Goal: Navigation & Orientation: Find specific page/section

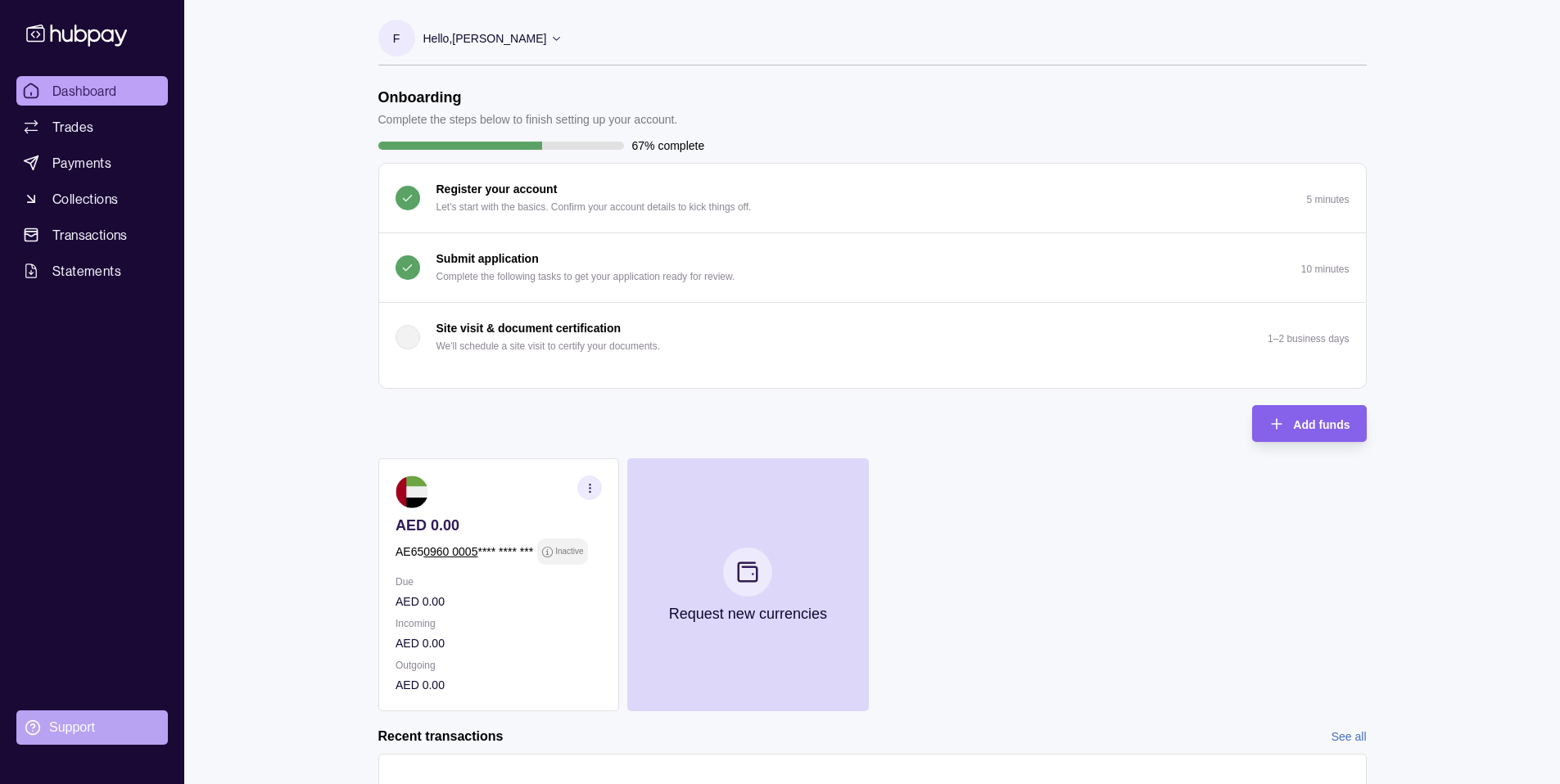
click at [59, 719] on div "Support" at bounding box center [72, 728] width 46 height 18
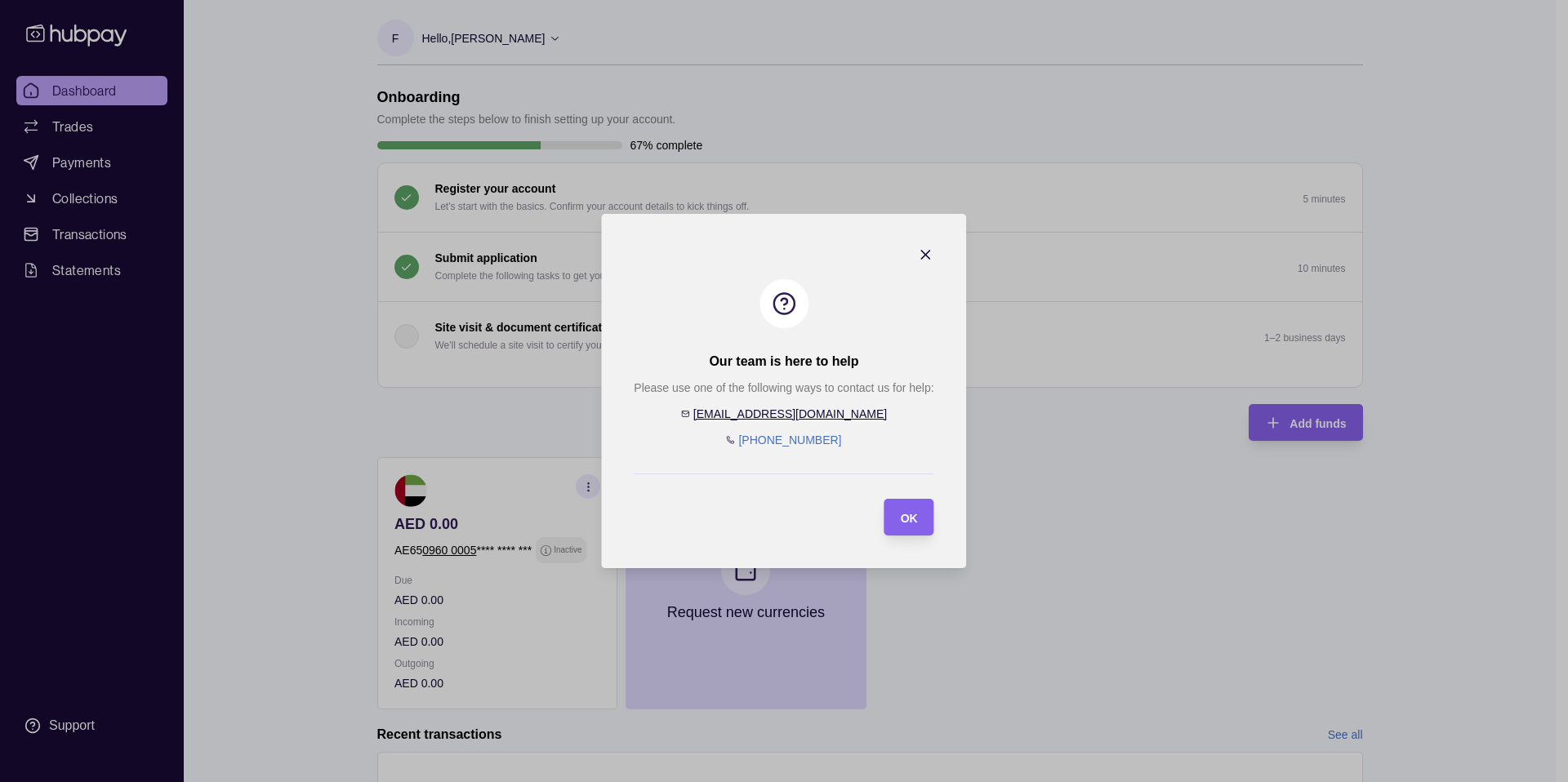
click at [930, 257] on icon "button" at bounding box center [926, 255] width 8 height 8
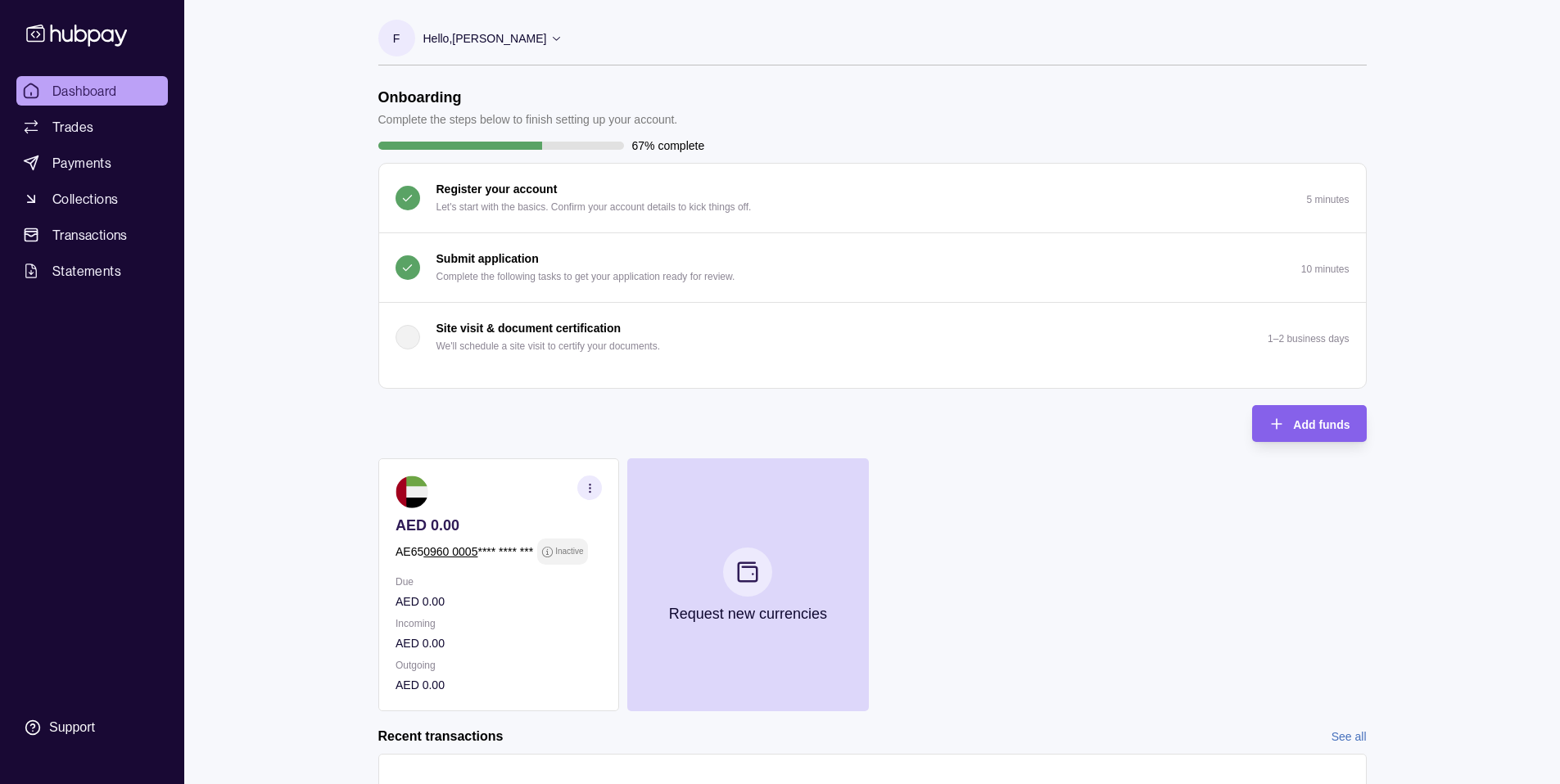
click at [509, 39] on p "Hello, [PERSON_NAME]" at bounding box center [485, 38] width 124 height 18
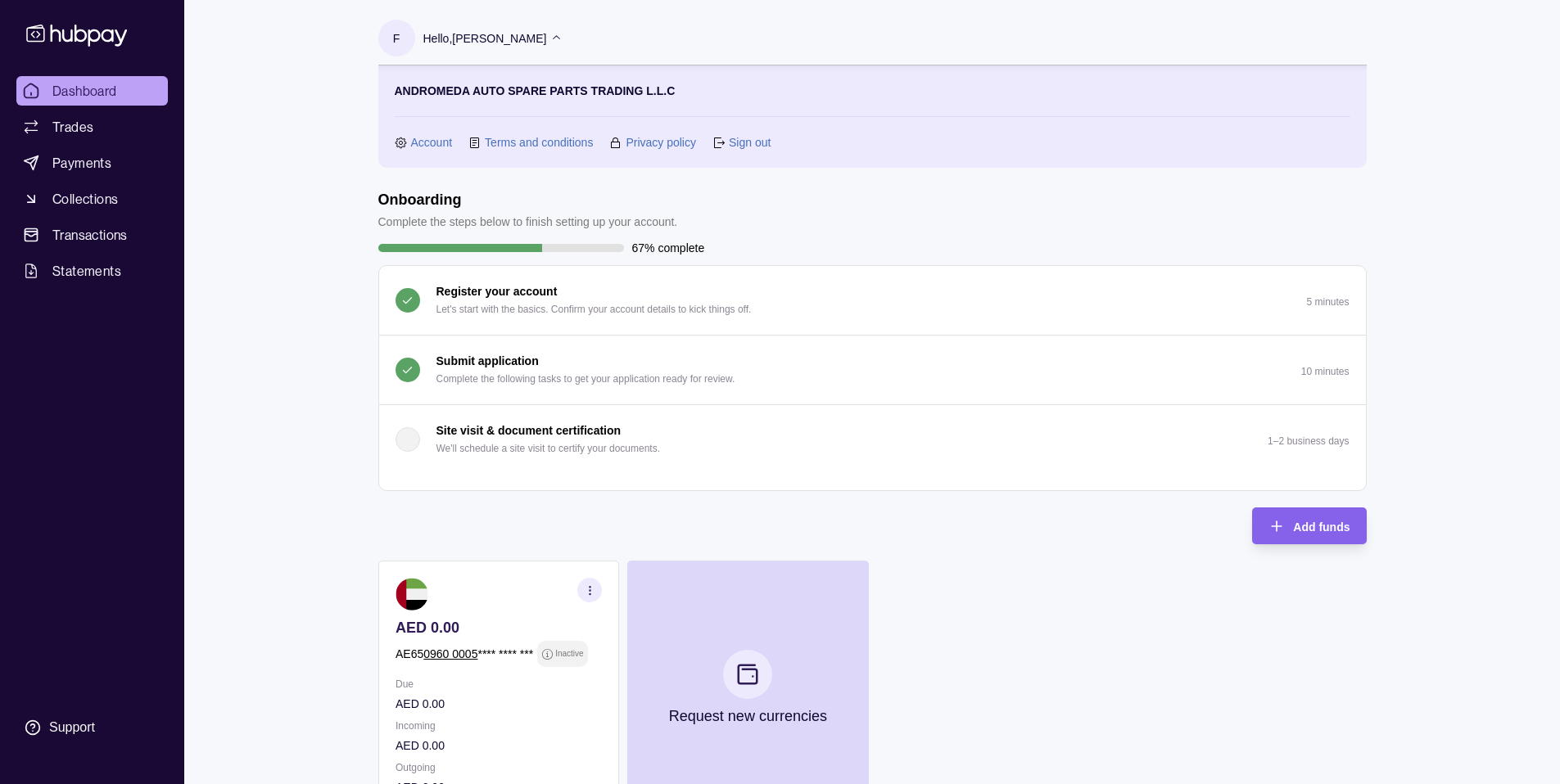
click at [436, 138] on link "Account" at bounding box center [432, 142] width 42 height 18
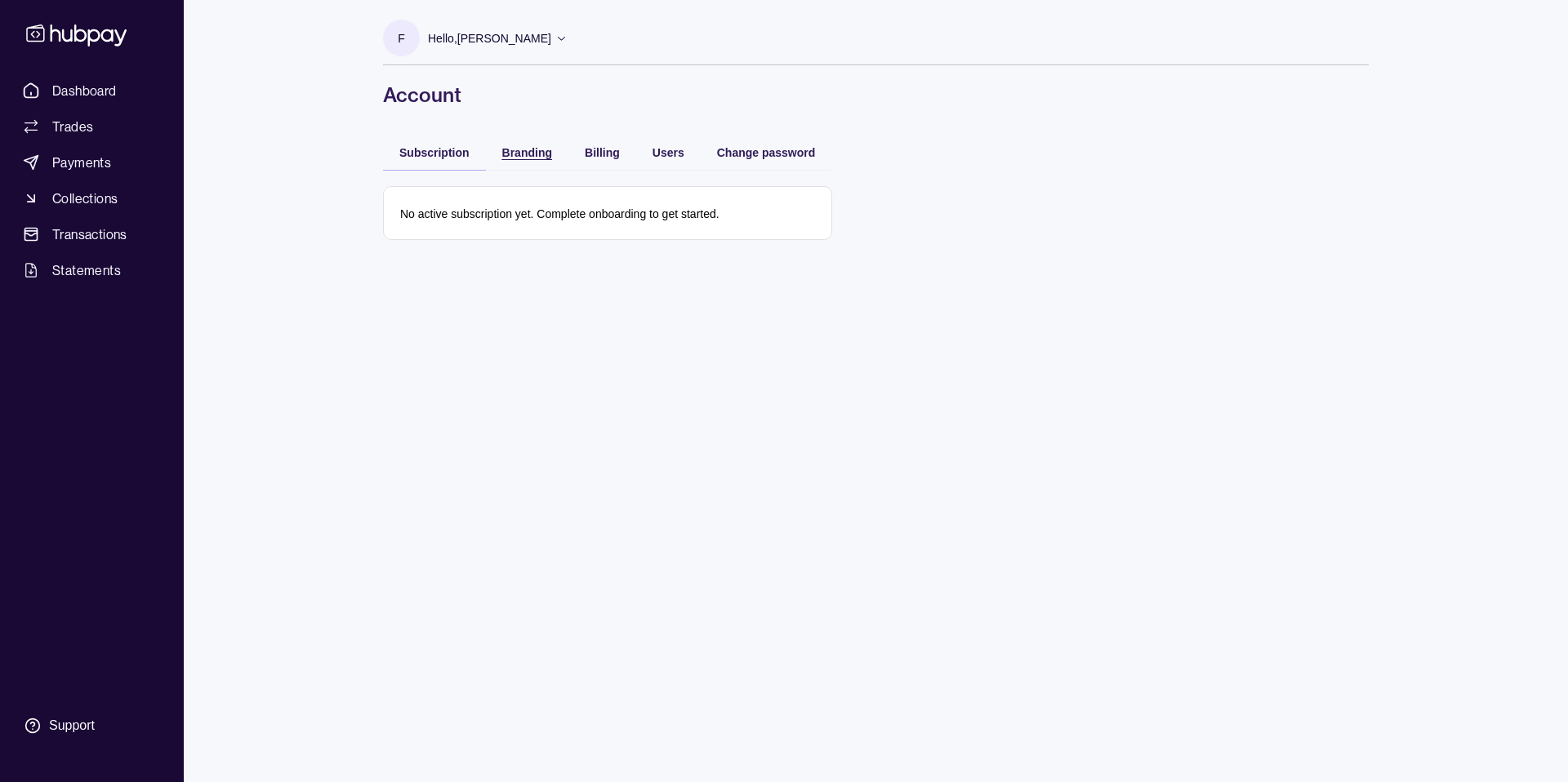
click at [534, 154] on span "Branding" at bounding box center [527, 153] width 50 height 13
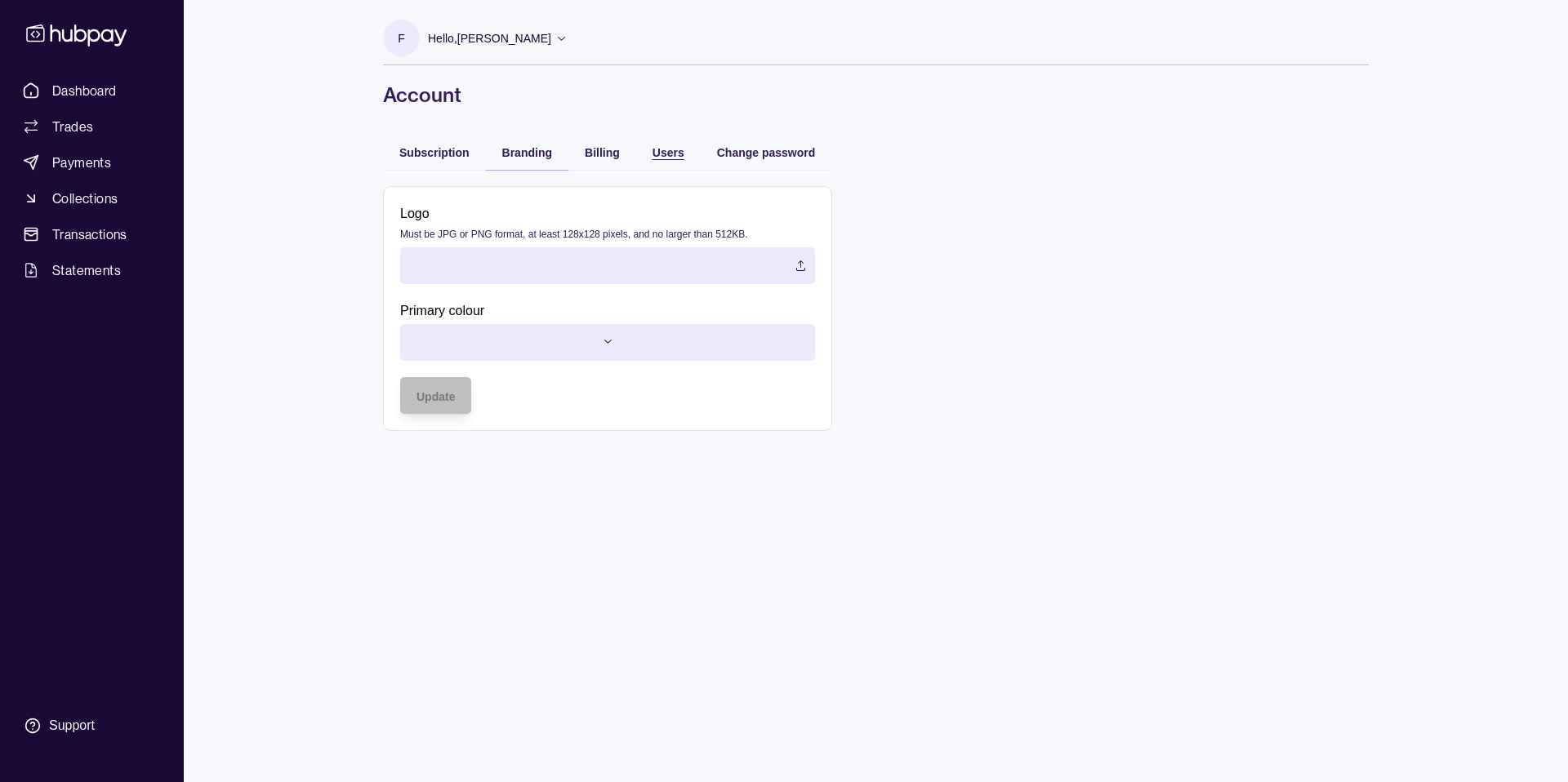
click at [674, 146] on span "Users" at bounding box center [668, 153] width 32 height 13
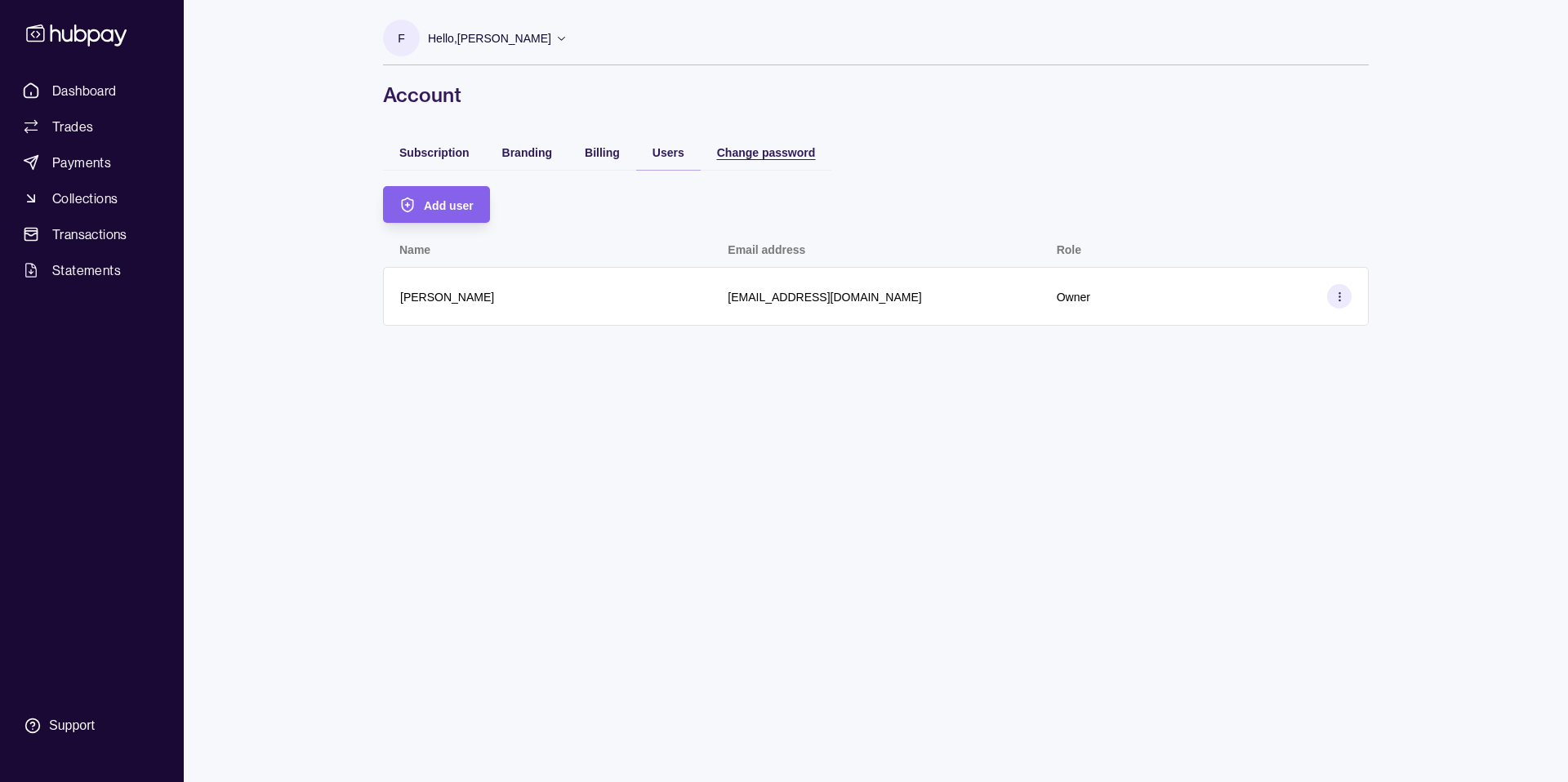
click at [774, 146] on span "Change password" at bounding box center [766, 153] width 98 height 13
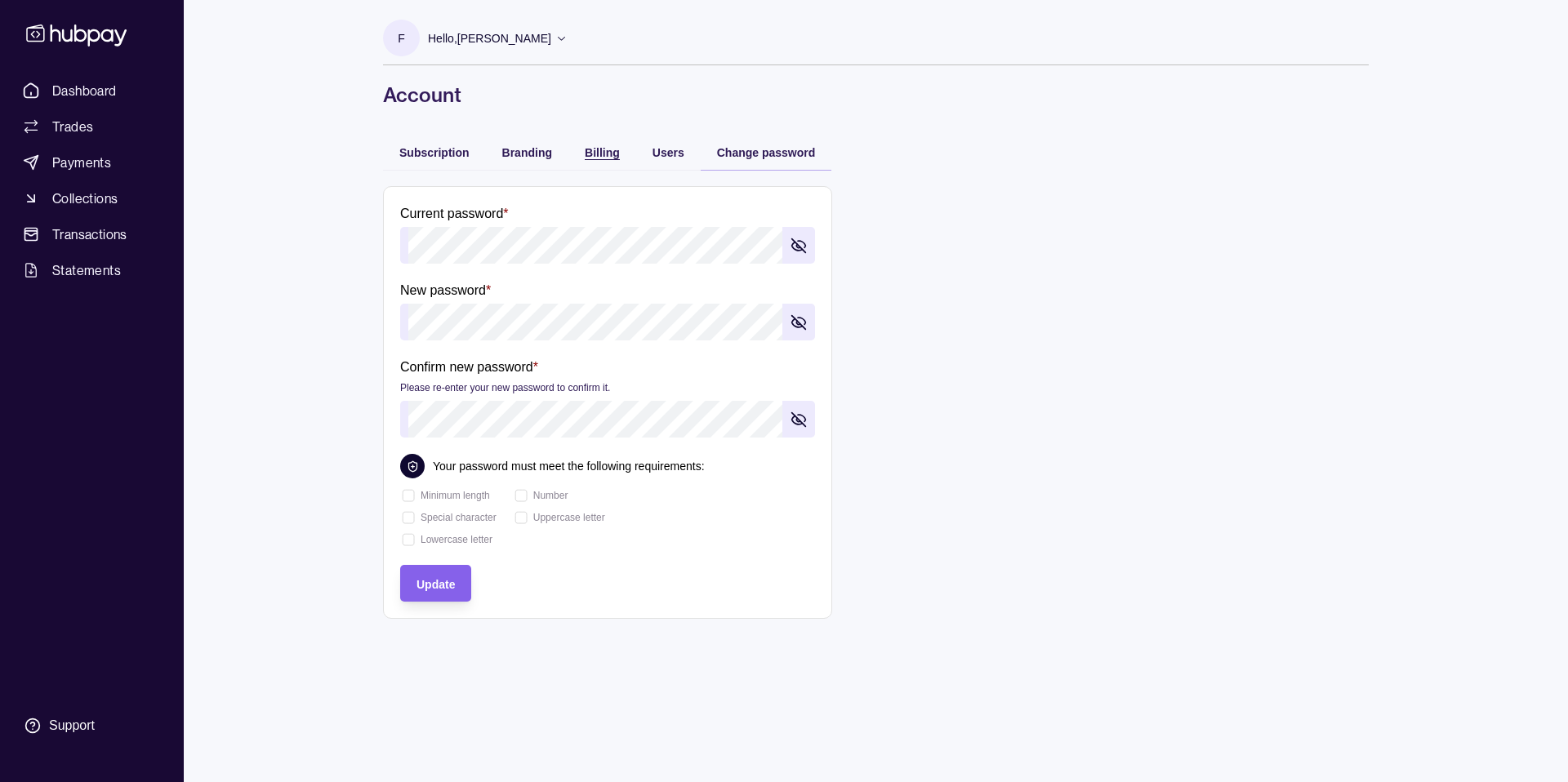
click at [607, 159] on div "Billing" at bounding box center [602, 151] width 35 height 19
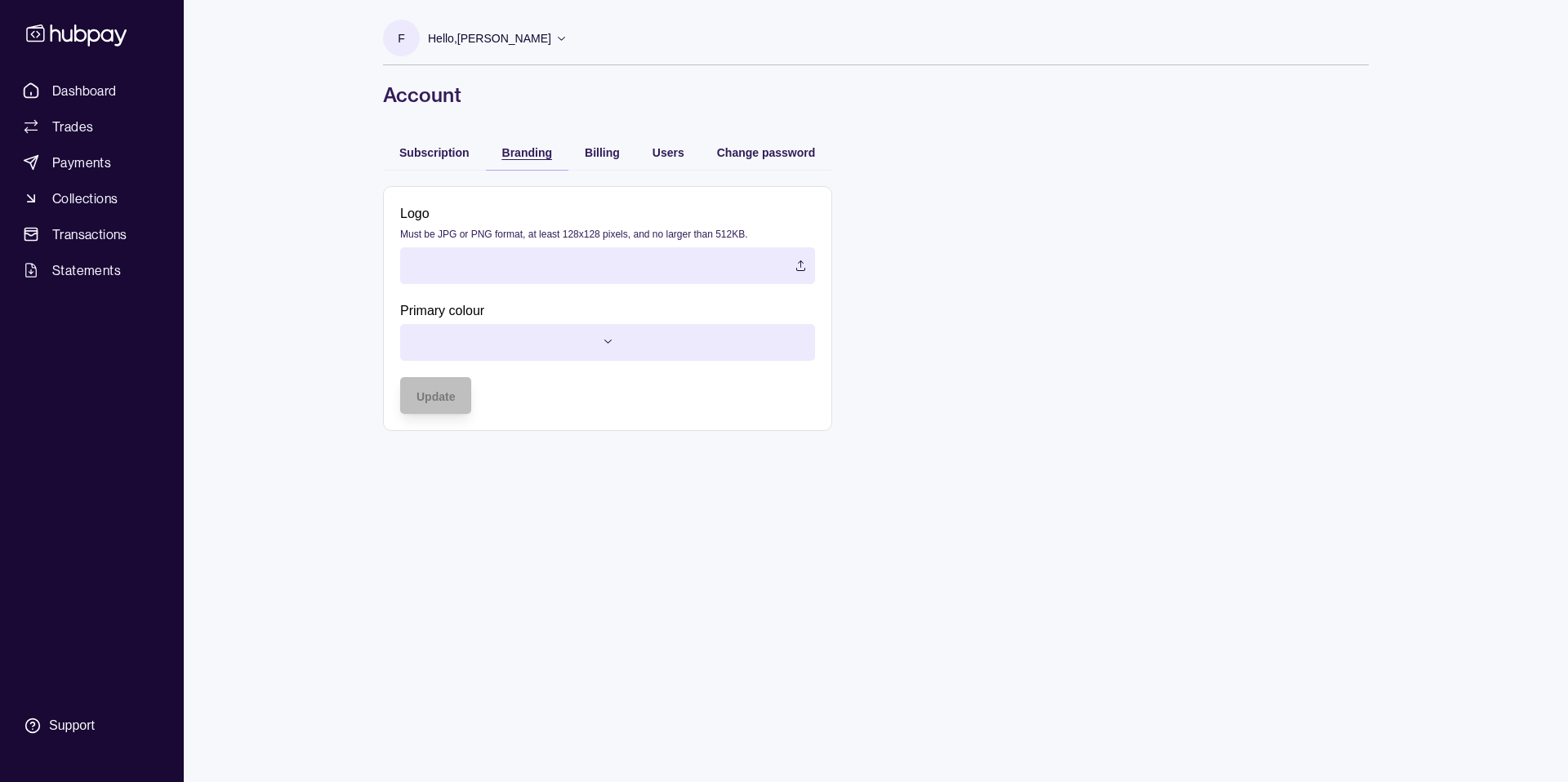
click at [535, 156] on span "Branding" at bounding box center [527, 153] width 50 height 13
click at [423, 152] on span "Subscription" at bounding box center [434, 153] width 70 height 13
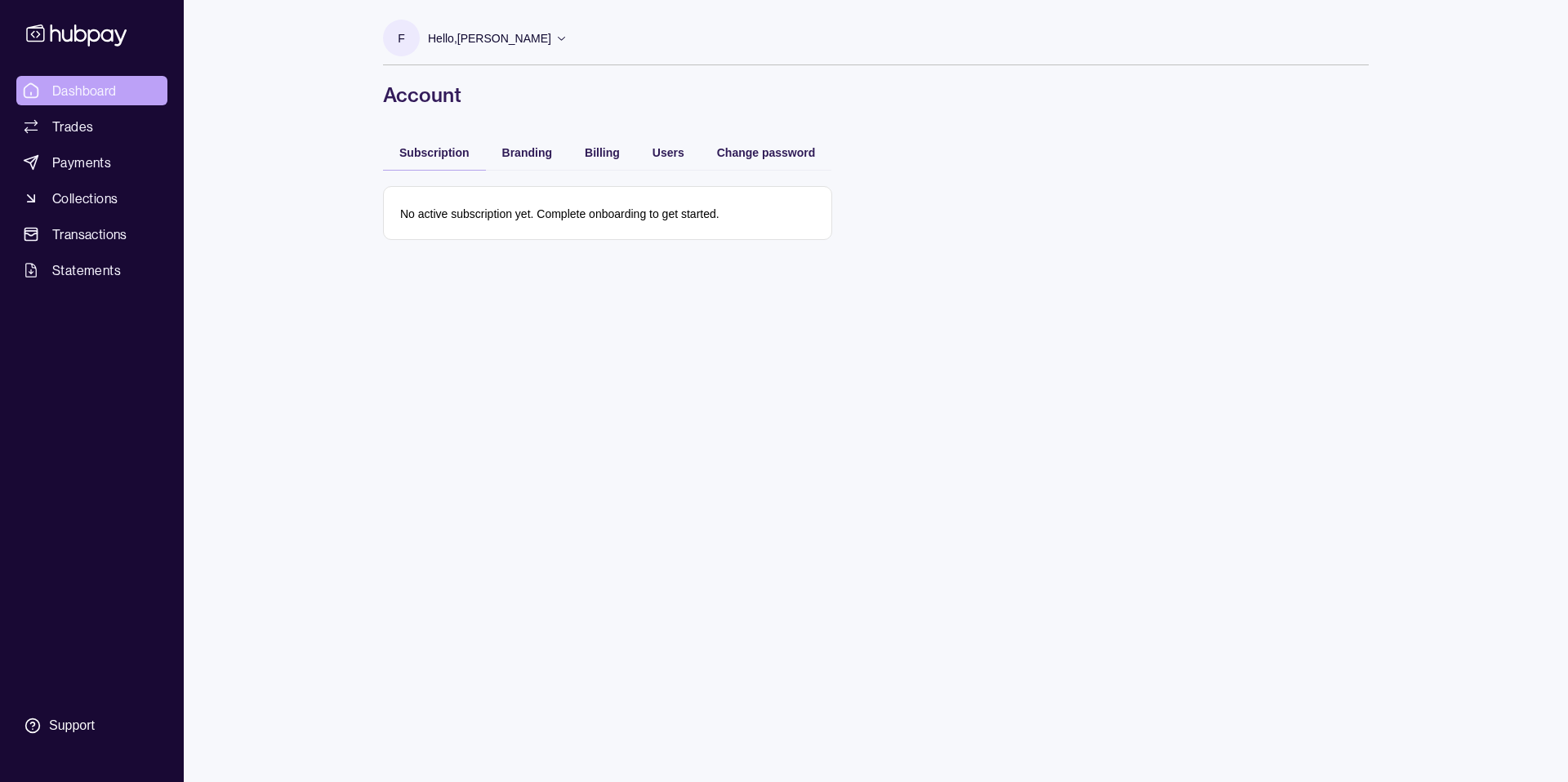
click at [60, 88] on span "Dashboard" at bounding box center [84, 90] width 64 height 19
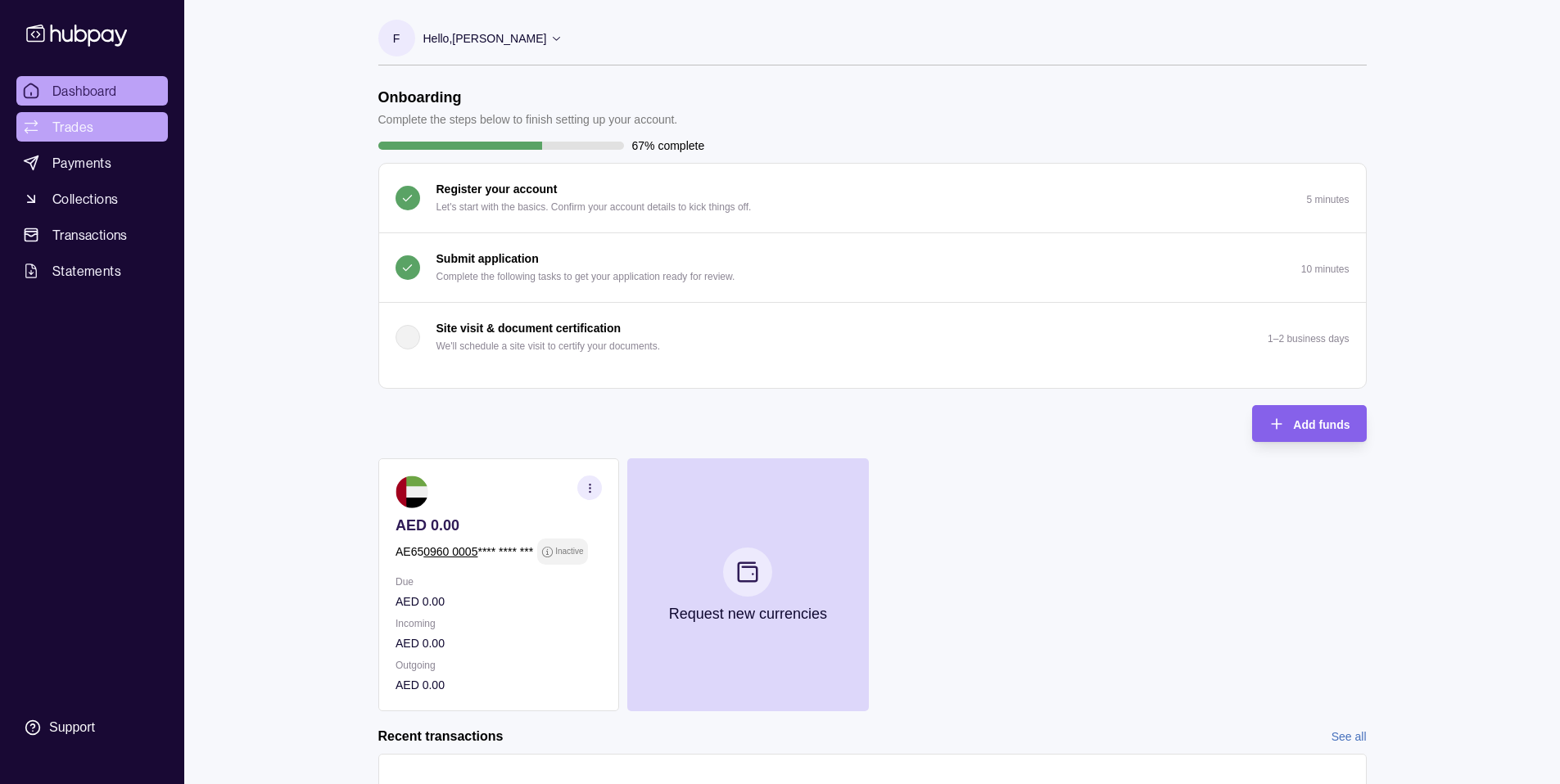
click at [85, 131] on span "Trades" at bounding box center [73, 126] width 41 height 19
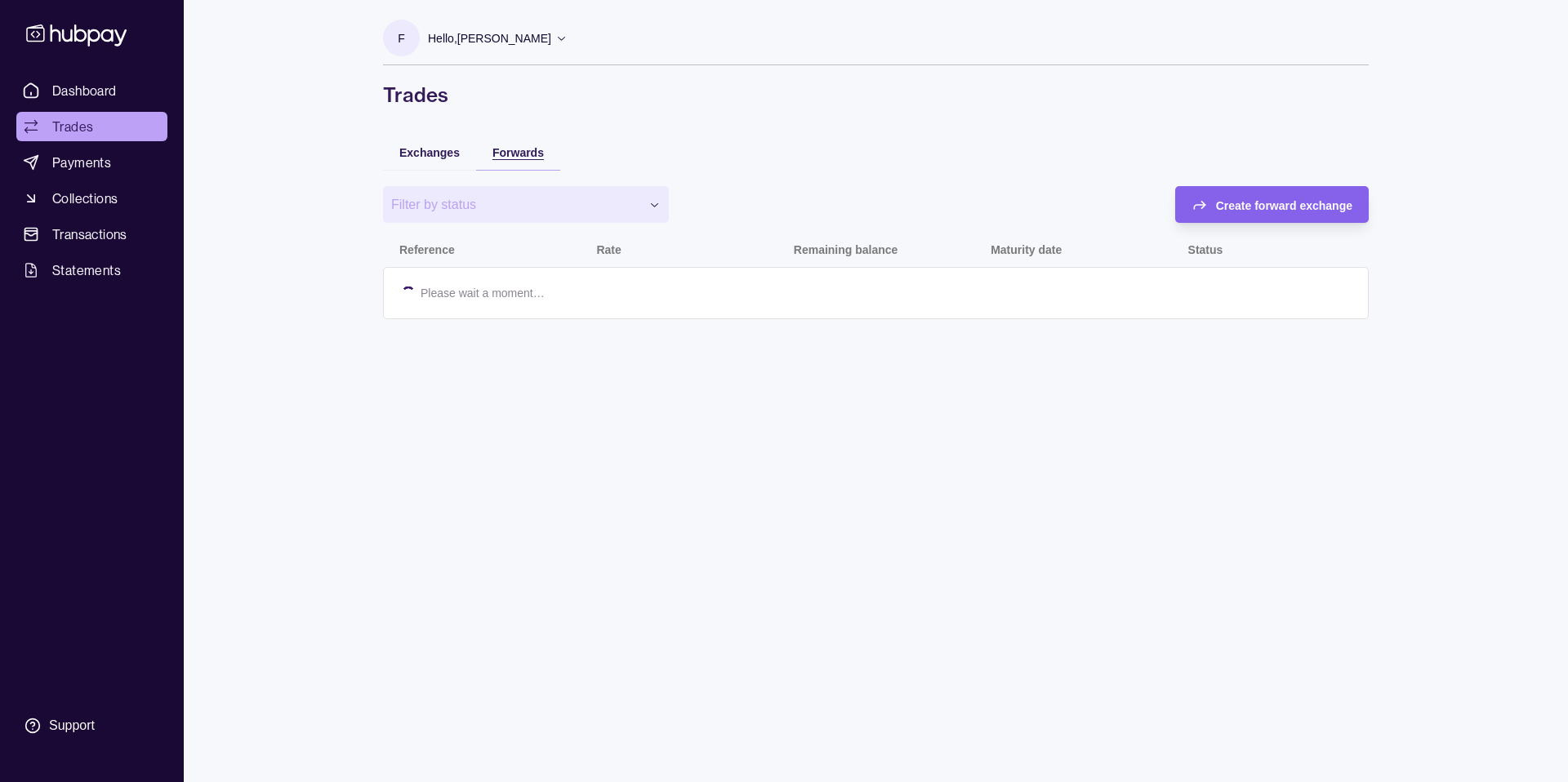
click at [535, 151] on span "Forwards" at bounding box center [518, 153] width 52 height 13
click at [95, 106] on ul "Dashboard Trades Payments Collections Transactions Statements" at bounding box center [92, 180] width 151 height 209
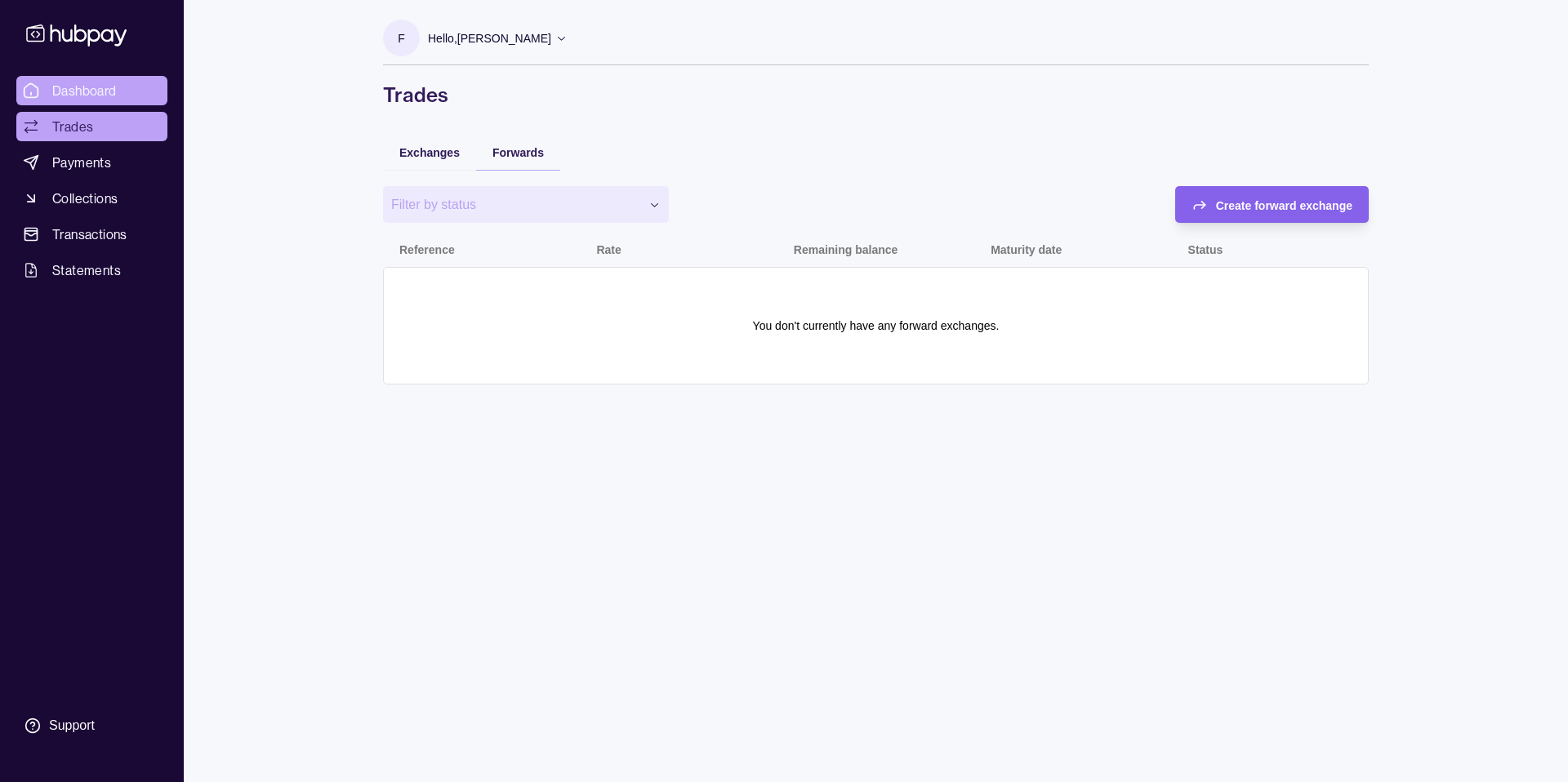
click at [93, 93] on span "Dashboard" at bounding box center [84, 90] width 64 height 19
